Goal: Information Seeking & Learning: Learn about a topic

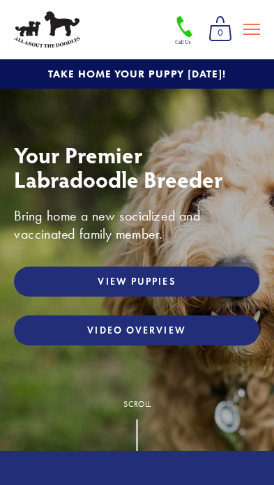
click at [190, 285] on link "View Puppies" at bounding box center [137, 282] width 246 height 30
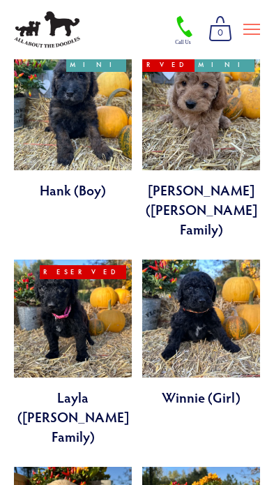
scroll to position [2425, 0]
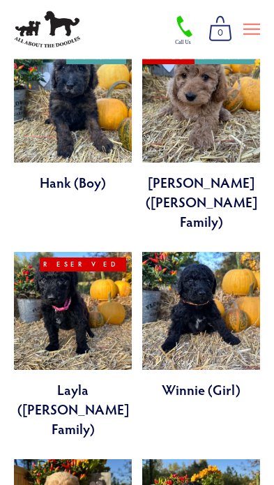
click at [246, 252] on link at bounding box center [201, 325] width 118 height 147
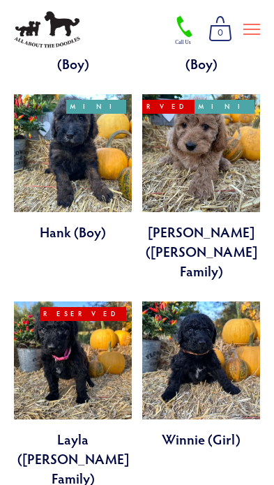
scroll to position [2336, 0]
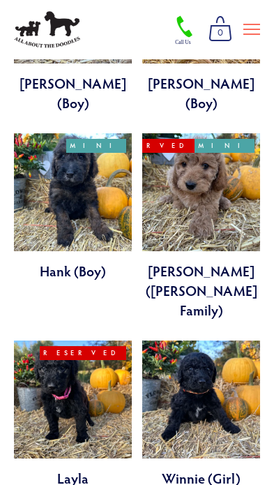
click at [91, 341] on link at bounding box center [73, 434] width 118 height 186
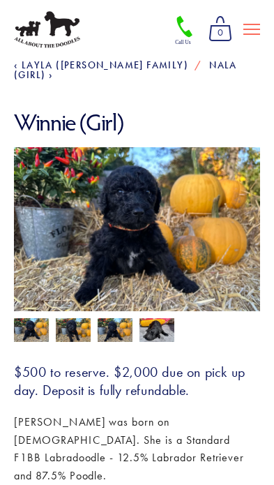
scroll to position [94, 0]
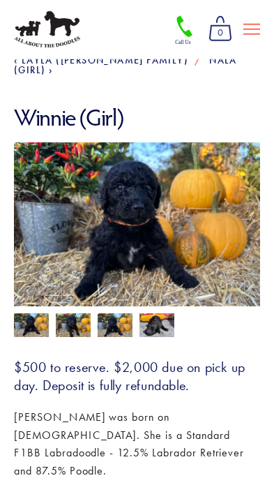
click at [68, 313] on img at bounding box center [73, 326] width 35 height 27
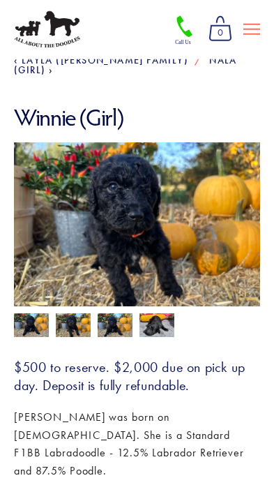
click at [121, 314] on img at bounding box center [115, 326] width 35 height 27
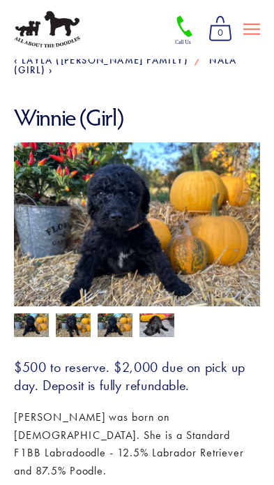
click at [168, 314] on img at bounding box center [157, 325] width 35 height 27
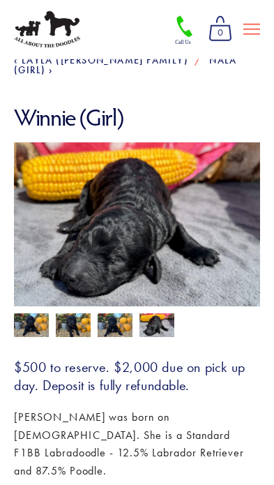
click at [27, 316] on img at bounding box center [31, 326] width 35 height 27
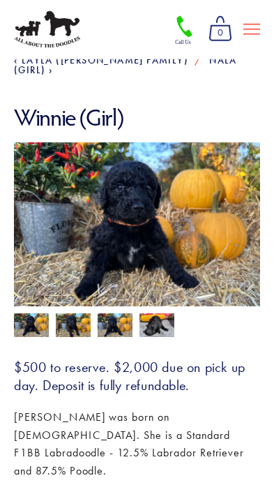
click at [124, 325] on img at bounding box center [115, 326] width 35 height 27
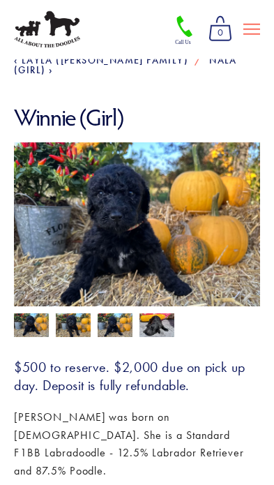
click at [166, 312] on img at bounding box center [157, 325] width 35 height 27
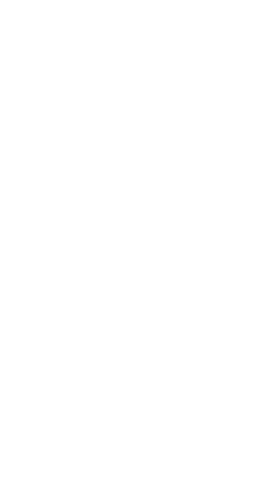
scroll to position [105, 0]
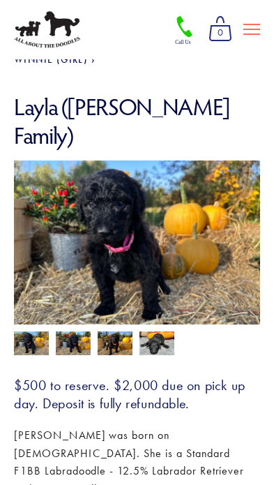
click at [73, 332] on img at bounding box center [73, 345] width 35 height 27
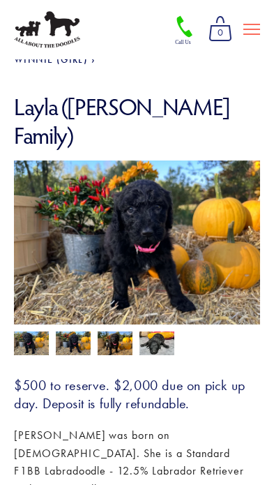
click at [123, 332] on img at bounding box center [115, 345] width 35 height 27
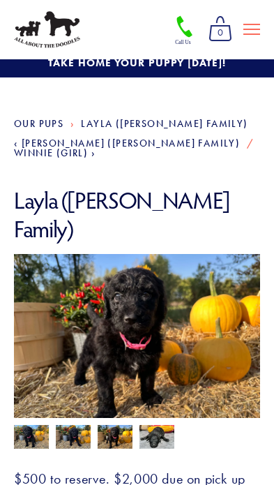
scroll to position [0, 0]
